Goal: Task Accomplishment & Management: Manage account settings

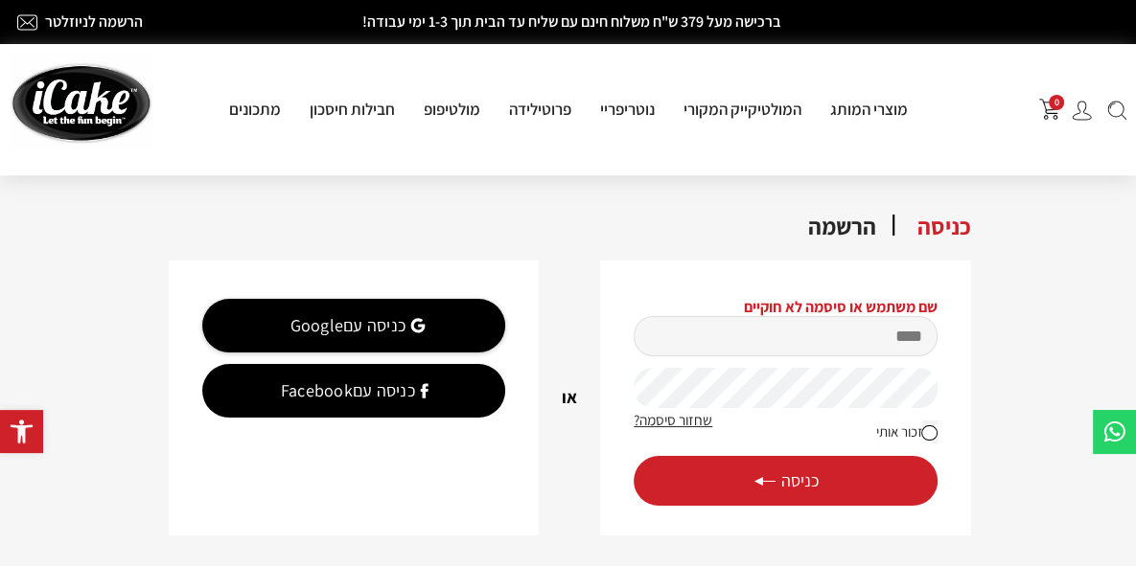
click at [796, 353] on input "מייל" at bounding box center [784, 336] width 303 height 40
click at [988, 234] on div "כניסה" at bounding box center [944, 228] width 92 height 34
click at [1086, 114] on img at bounding box center [1081, 111] width 20 height 20
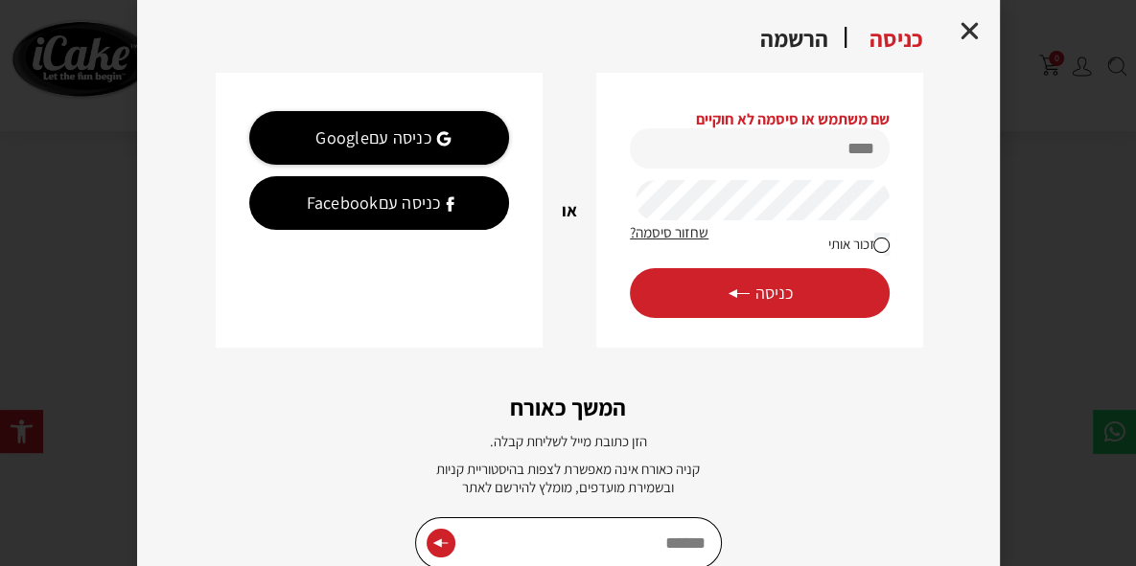
scroll to position [779, 0]
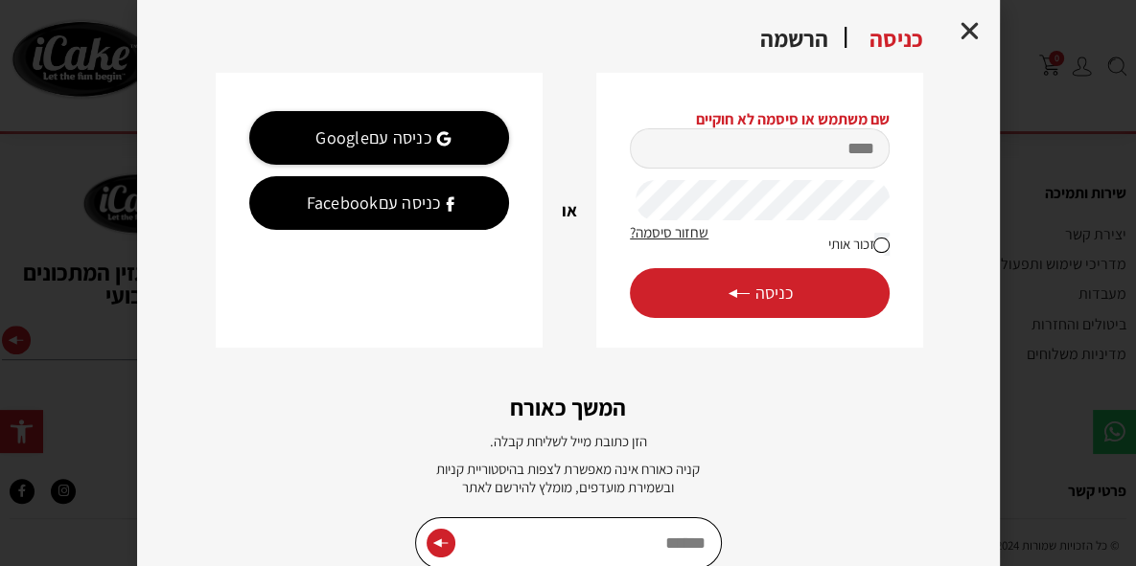
click at [829, 149] on input "מייל" at bounding box center [759, 148] width 259 height 40
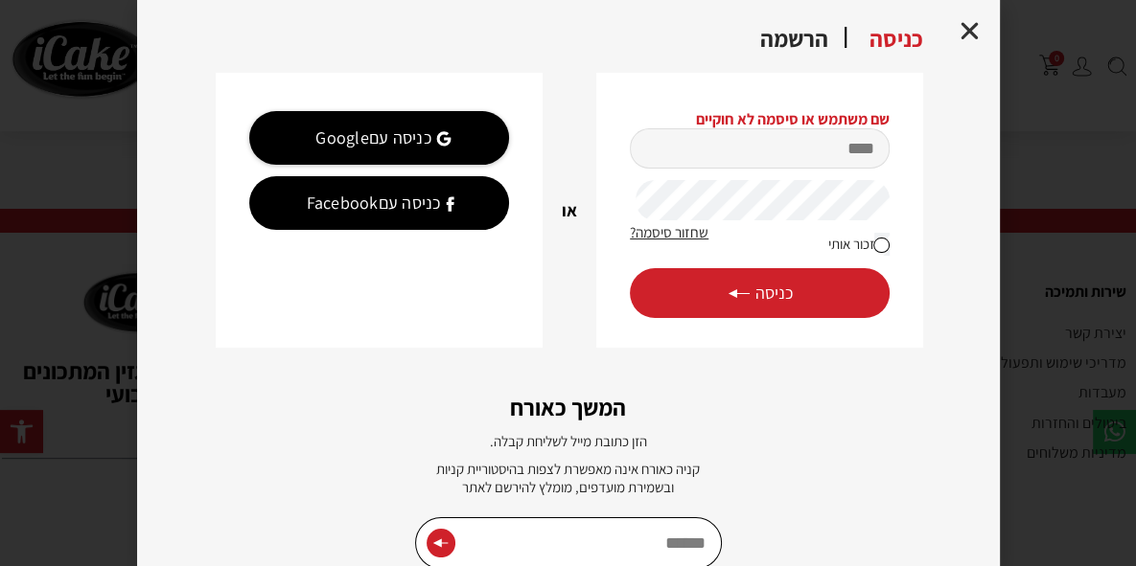
scroll to position [675, 0]
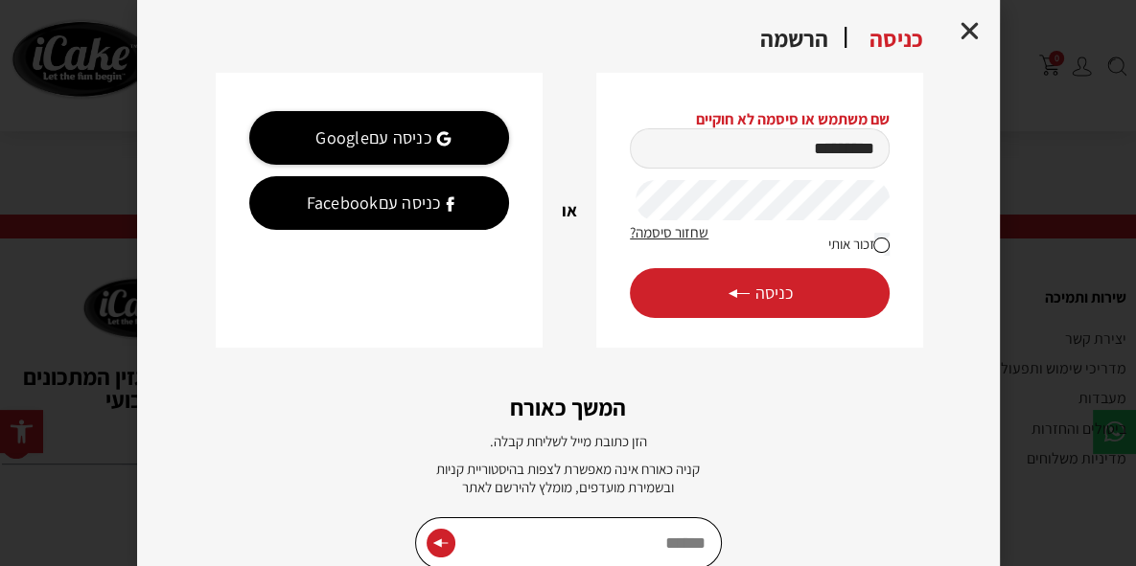
type input "*********"
click at [826, 286] on button "כניסה" at bounding box center [759, 293] width 259 height 50
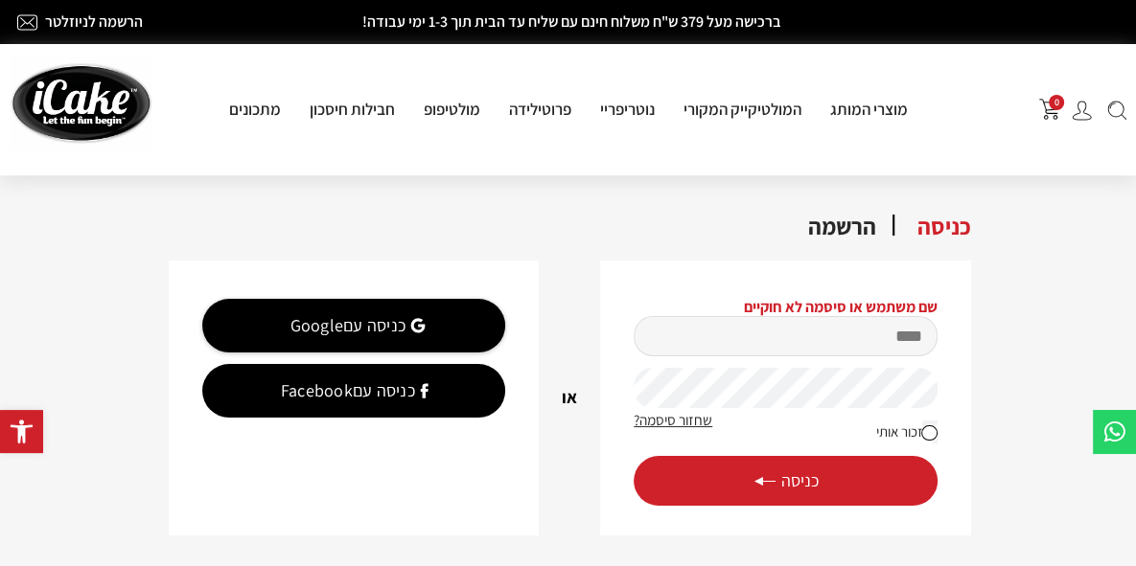
click at [849, 335] on input "מייל" at bounding box center [784, 336] width 303 height 40
type input "*"
click at [870, 335] on input "**" at bounding box center [784, 336] width 303 height 40
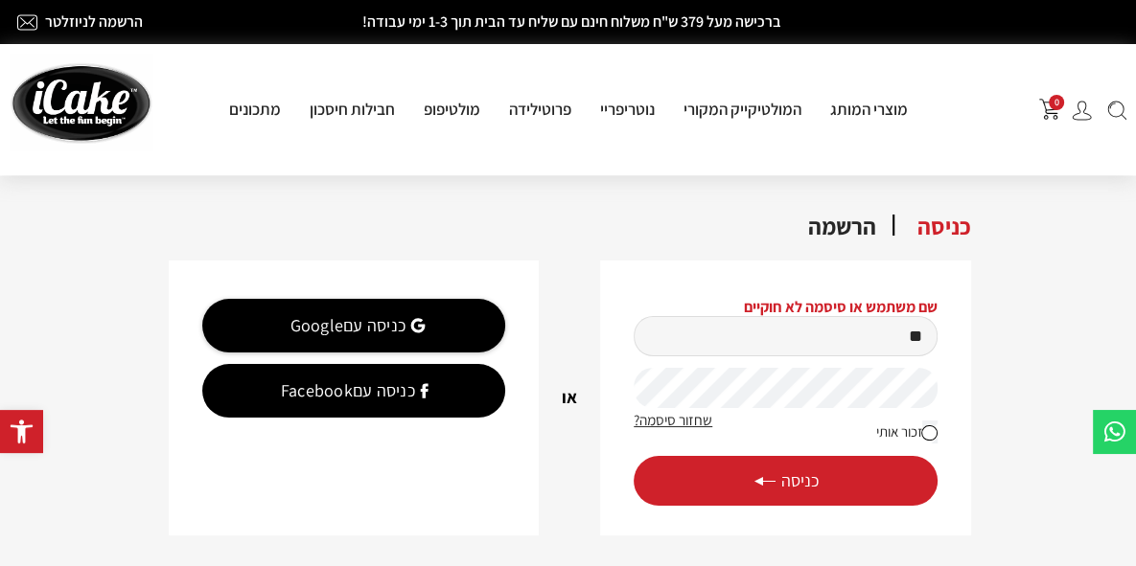
type input "*********"
click at [633, 456] on button "כניסה" at bounding box center [784, 481] width 303 height 50
click at [798, 484] on span "כניסה" at bounding box center [785, 480] width 66 height 21
click at [784, 333] on input "מייל" at bounding box center [784, 336] width 303 height 40
type input "*"
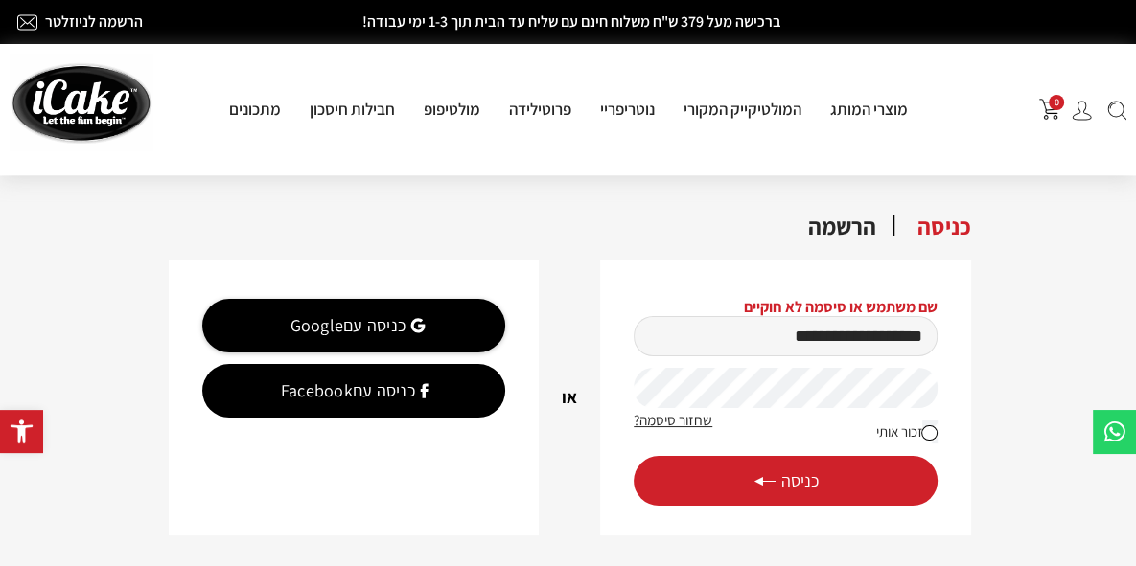
type input "**********"
click at [633, 456] on button "כניסה" at bounding box center [784, 481] width 303 height 50
click at [918, 428] on label "זכור אותי" at bounding box center [906, 432] width 61 height 25
click at [841, 478] on button "כניסה" at bounding box center [784, 481] width 303 height 50
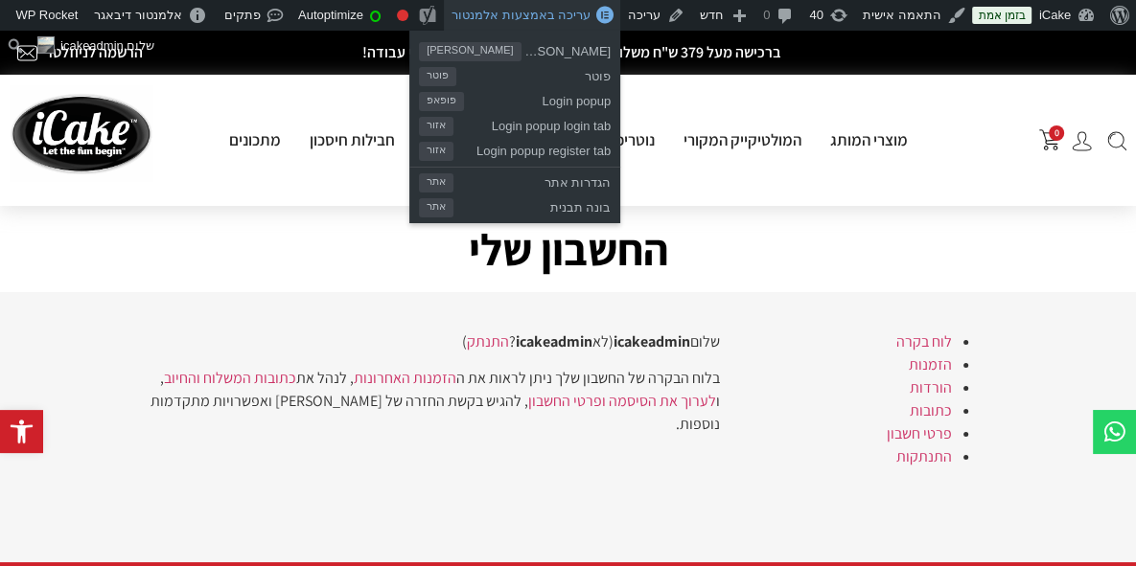
click at [571, 25] on link "עריכה באמצעות אלמנטור" at bounding box center [532, 15] width 176 height 31
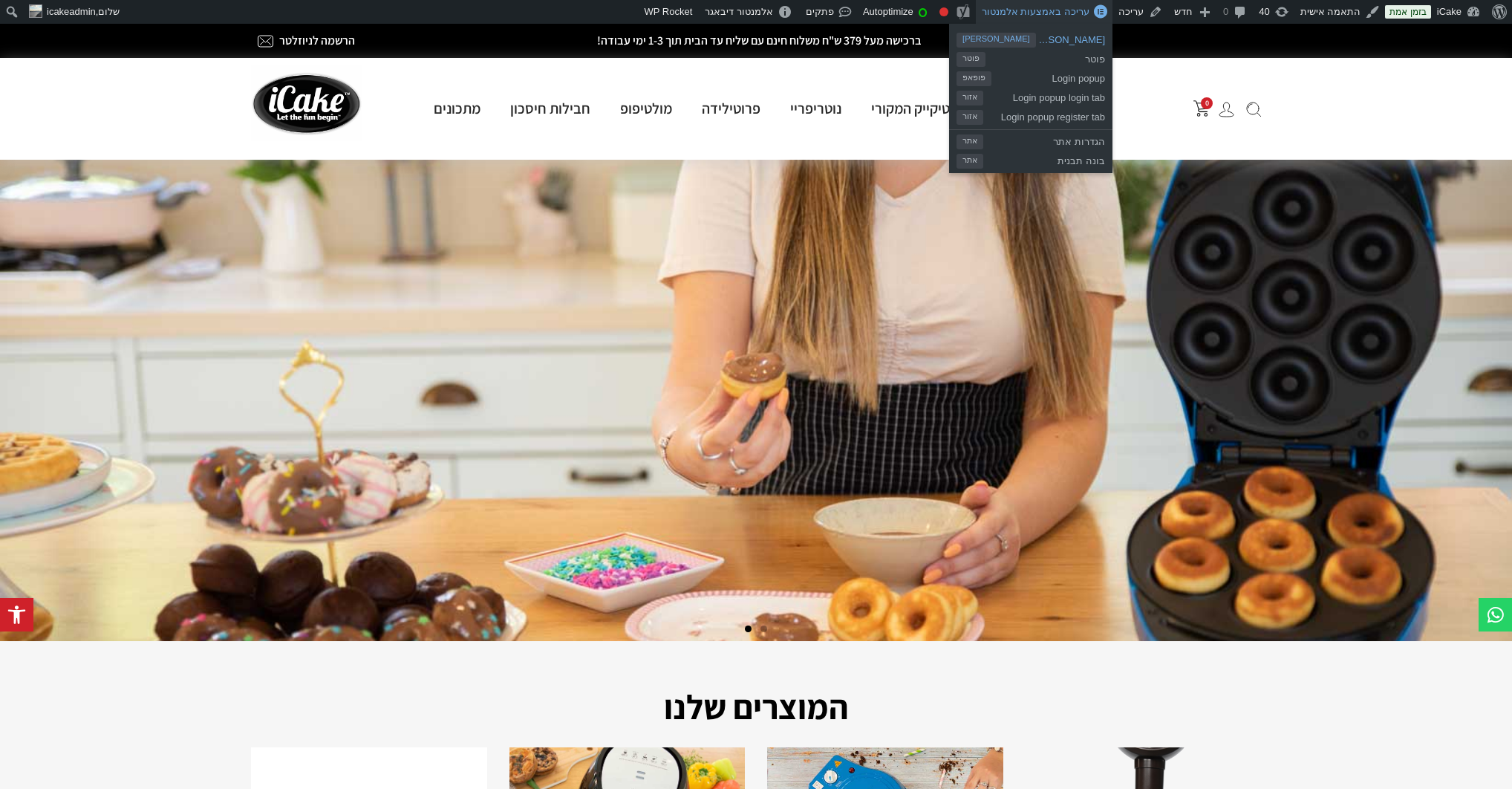
click at [1044, 35] on span "[PERSON_NAME]" at bounding box center [1071, 37] width 70 height 19
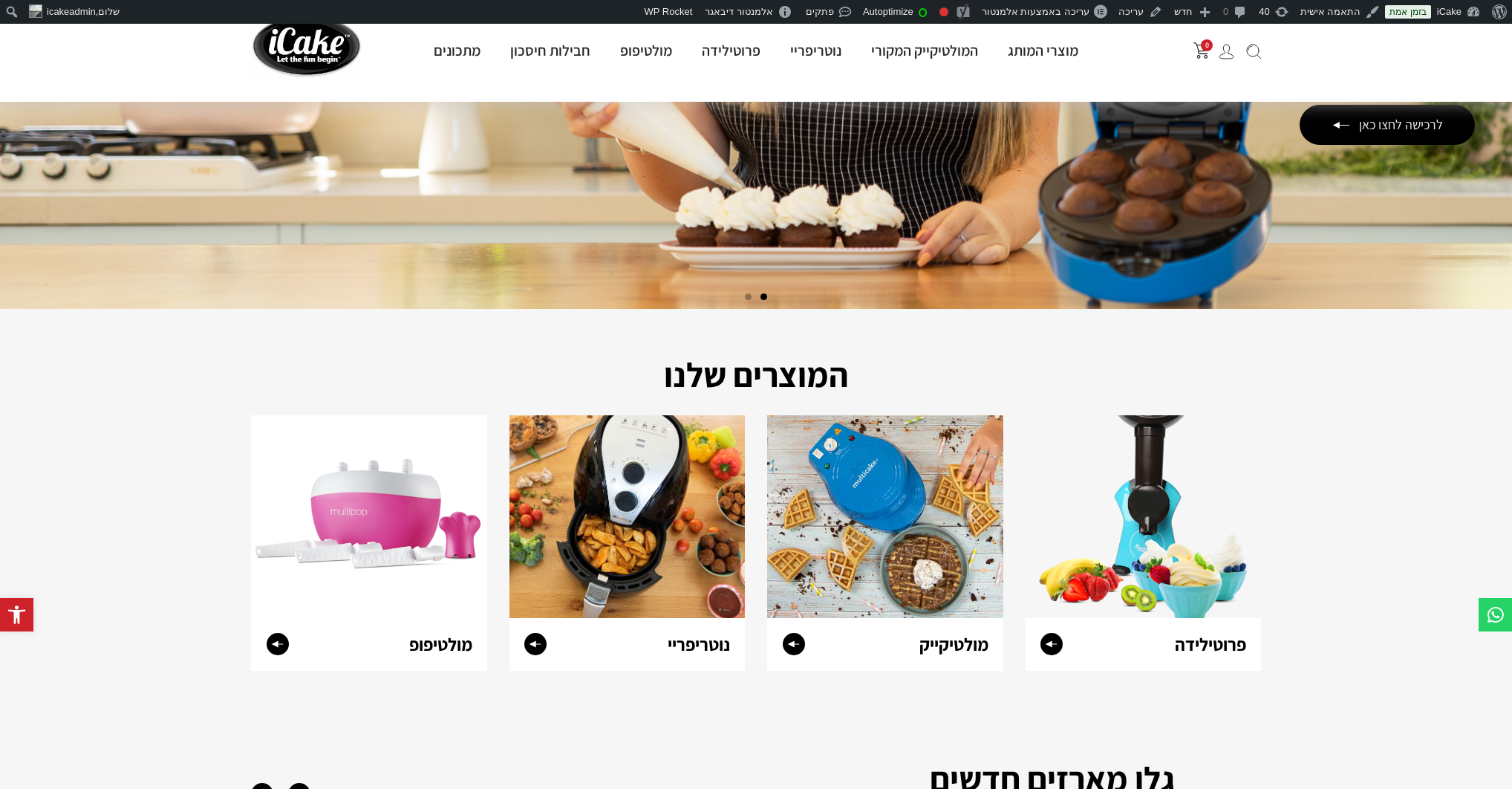
scroll to position [409, 0]
